Goal: Check status: Check status

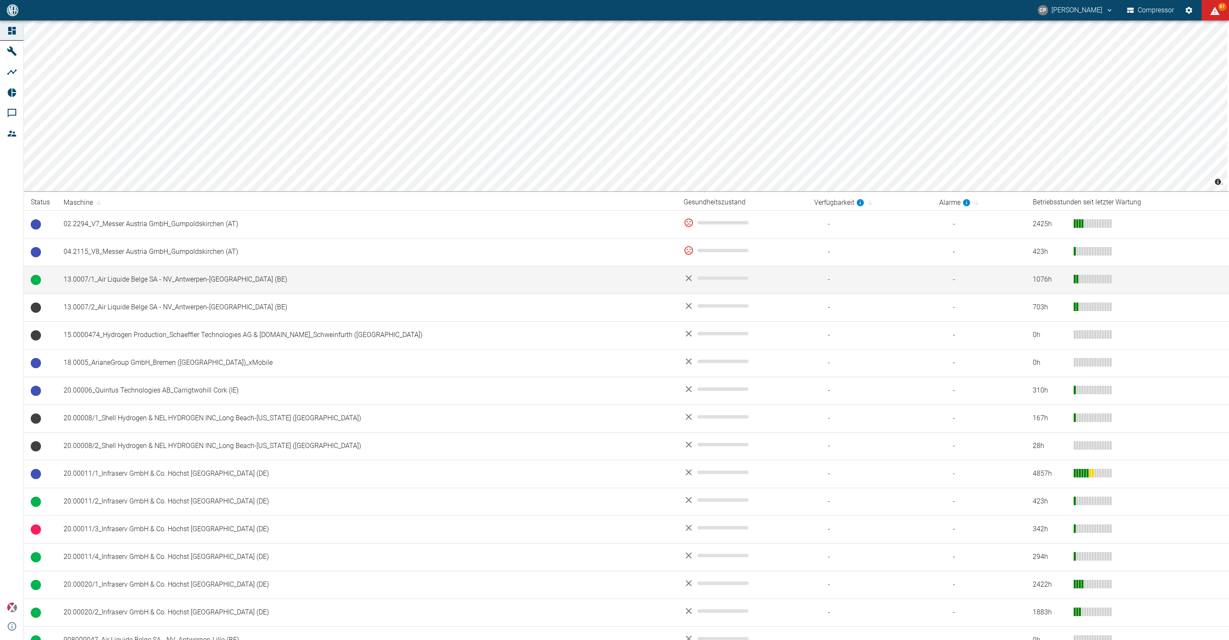
click at [184, 282] on td "13.0007/1_Air Liquide Belge SA - NV_Antwerpen-[GEOGRAPHIC_DATA] (BE)" at bounding box center [367, 280] width 620 height 28
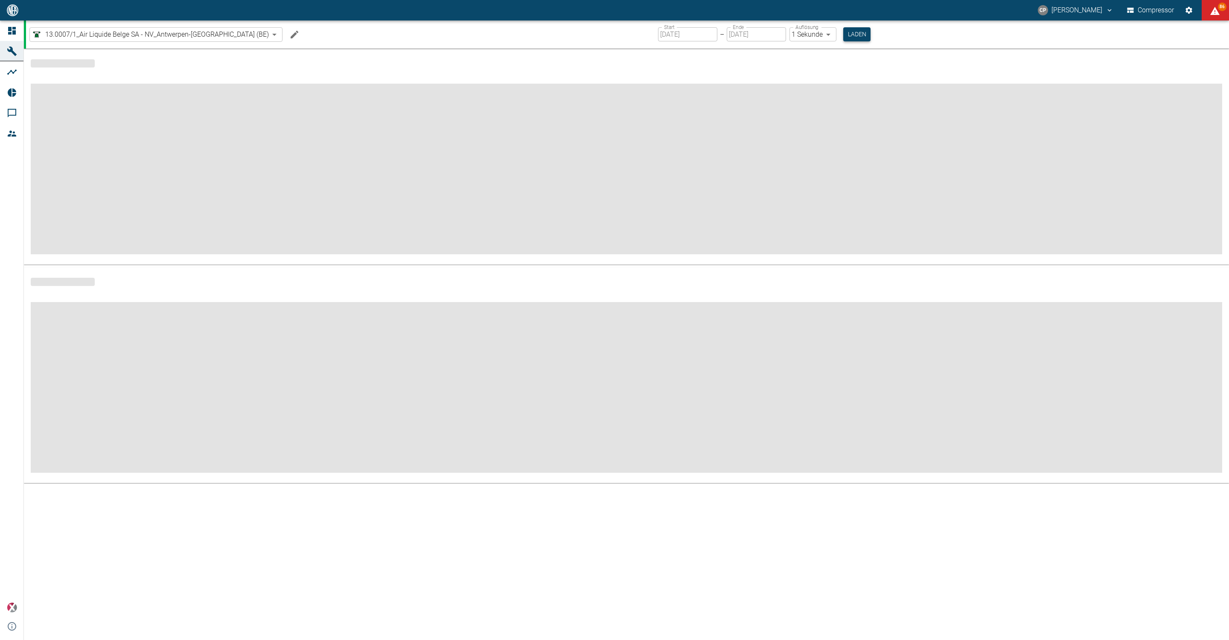
click at [843, 32] on button "Laden" at bounding box center [856, 34] width 27 height 14
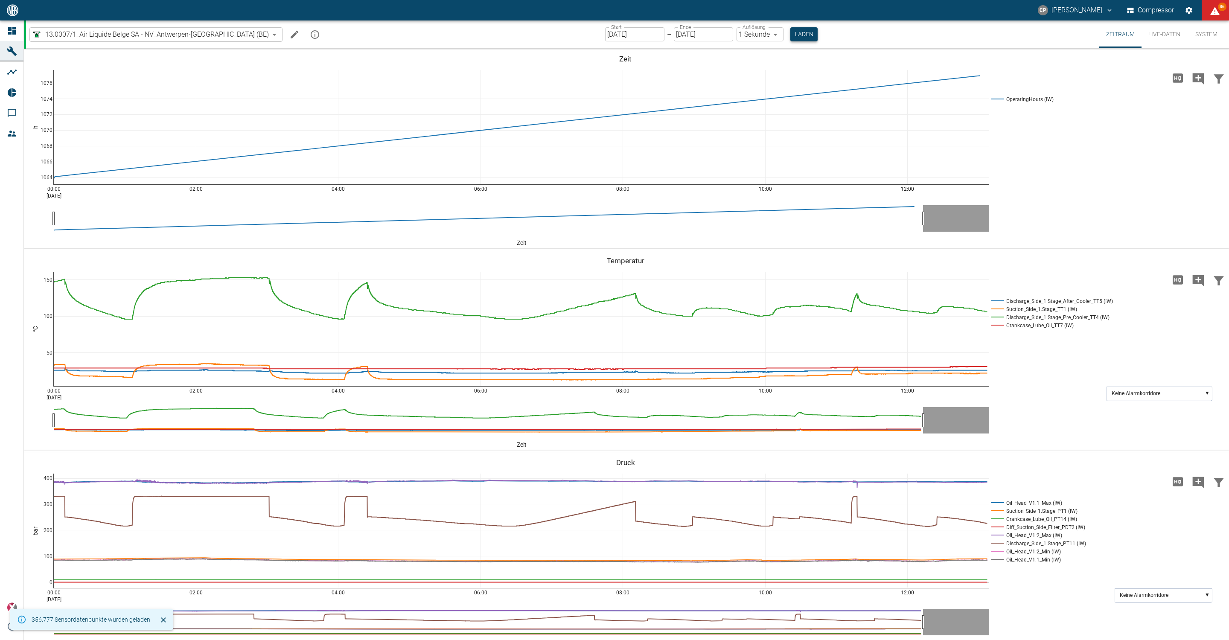
click at [790, 30] on button "Laden" at bounding box center [803, 34] width 27 height 14
